Goal: Feedback & Contribution: Contribute content

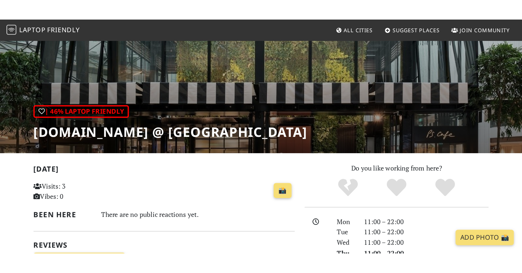
scroll to position [21, 0]
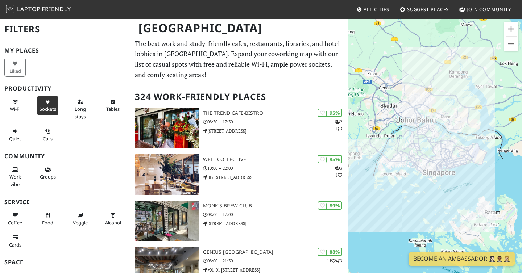
click at [41, 105] on button "Sockets" at bounding box center [47, 105] width 21 height 19
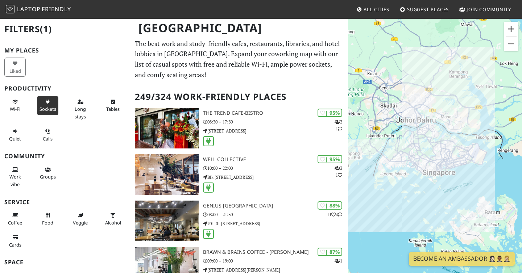
click at [463, 30] on button "Zoom in" at bounding box center [511, 29] width 14 height 14
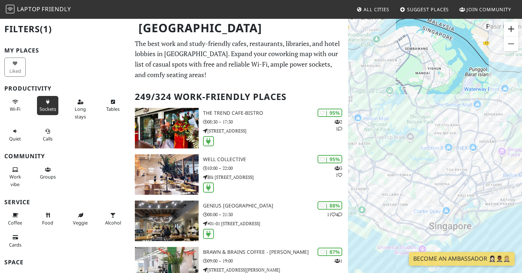
click at [463, 30] on button "Zoom in" at bounding box center [511, 29] width 14 height 14
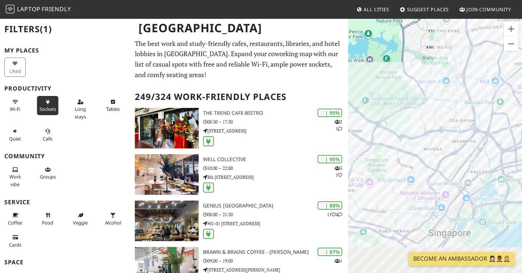
drag, startPoint x: 425, startPoint y: 203, endPoint x: 402, endPoint y: 116, distance: 90.0
click at [402, 116] on div at bounding box center [435, 154] width 174 height 273
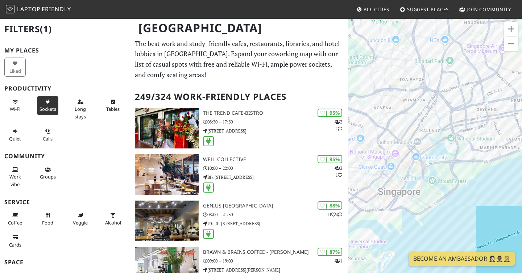
drag, startPoint x: 465, startPoint y: 139, endPoint x: 420, endPoint y: 117, distance: 50.2
click at [420, 118] on div at bounding box center [435, 154] width 174 height 273
click at [463, 26] on button "Zoom in" at bounding box center [511, 29] width 14 height 14
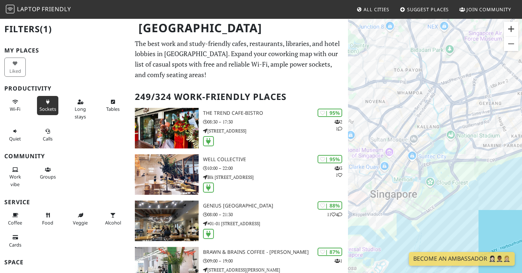
click at [463, 26] on button "Zoom in" at bounding box center [511, 29] width 14 height 14
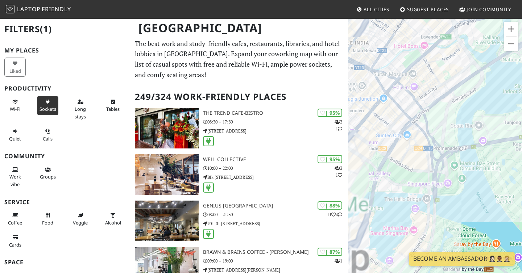
drag, startPoint x: 389, startPoint y: 199, endPoint x: 445, endPoint y: 157, distance: 70.1
click at [445, 157] on div at bounding box center [435, 154] width 174 height 273
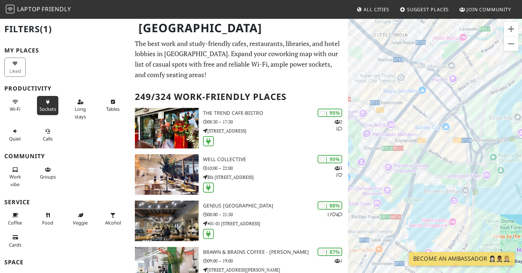
drag, startPoint x: 424, startPoint y: 164, endPoint x: 465, endPoint y: 156, distance: 41.4
click at [463, 156] on div at bounding box center [435, 154] width 174 height 273
click at [463, 30] on button "Zoom in" at bounding box center [511, 29] width 14 height 14
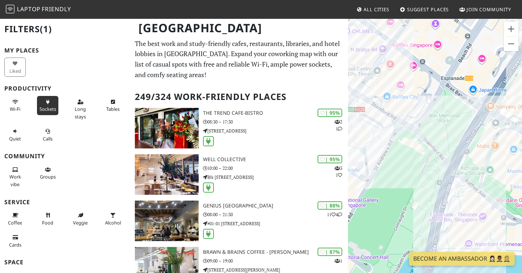
drag, startPoint x: 380, startPoint y: 181, endPoint x: 471, endPoint y: 161, distance: 92.7
click at [463, 161] on div at bounding box center [435, 154] width 174 height 273
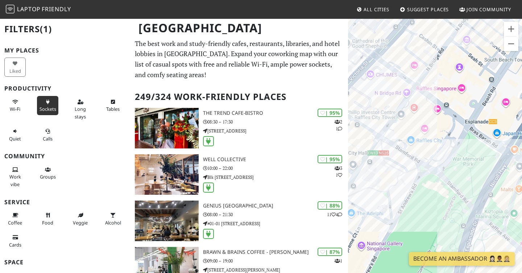
drag, startPoint x: 432, startPoint y: 127, endPoint x: 456, endPoint y: 171, distance: 50.1
click at [456, 171] on div at bounding box center [435, 154] width 174 height 273
click at [433, 132] on div "O’Coffee Club [GEOGRAPHIC_DATA]" at bounding box center [435, 154] width 174 height 273
click at [432, 132] on div "O’Coffee Club Raffles City O’Coffee Club Raffles City" at bounding box center [435, 154] width 174 height 273
click at [428, 117] on link "O’Coffee Club [GEOGRAPHIC_DATA]" at bounding box center [434, 119] width 72 height 5
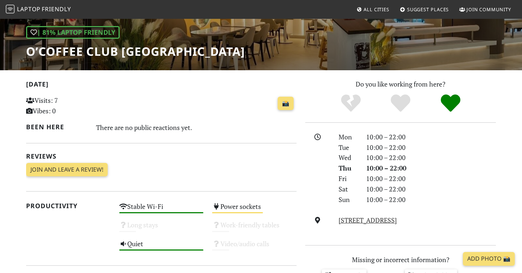
scroll to position [137, 0]
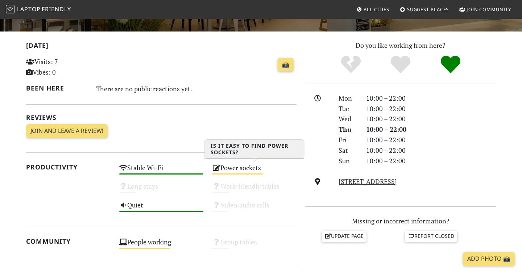
click at [243, 173] on div "Power sockets Medium" at bounding box center [254, 171] width 93 height 18
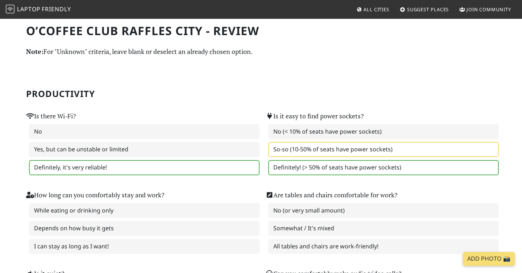
click at [292, 164] on label "Definitely! (> 50% of seats have power sockets)" at bounding box center [383, 167] width 230 height 15
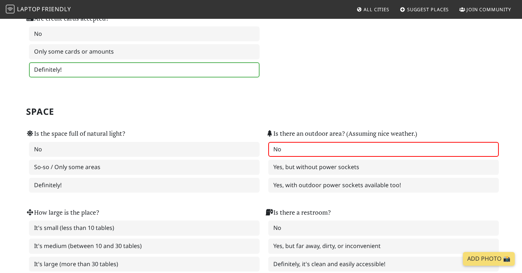
scroll to position [465, 0]
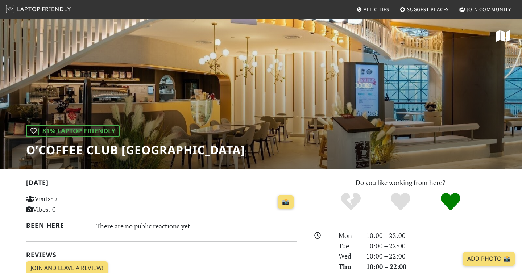
scroll to position [137, 0]
